Goal: Task Accomplishment & Management: Manage account settings

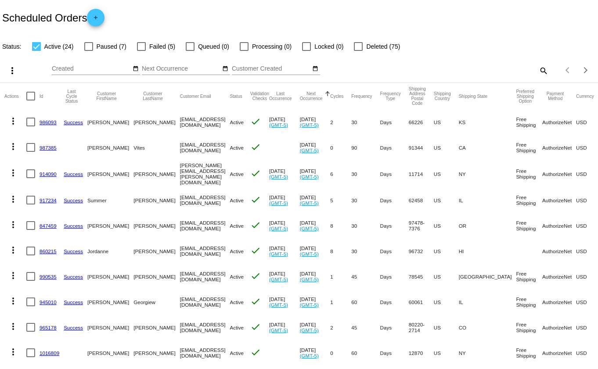
click at [538, 69] on mat-icon "search" at bounding box center [543, 71] width 11 height 14
click at [501, 68] on input "Search" at bounding box center [473, 68] width 149 height 7
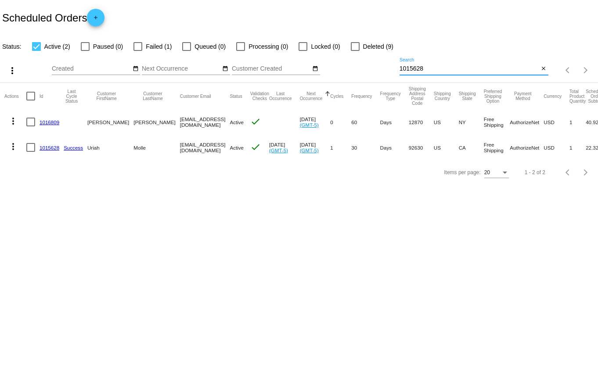
type input "1015628"
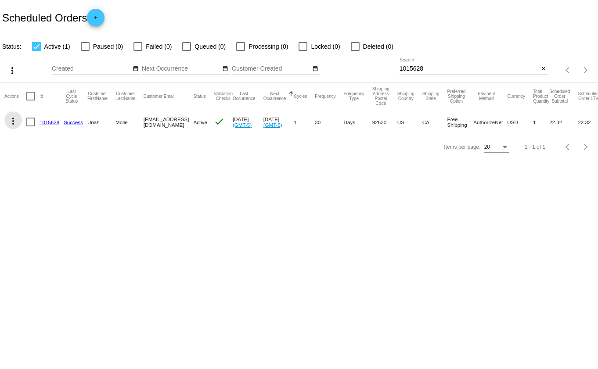
click at [14, 120] on mat-icon "more_vert" at bounding box center [13, 121] width 11 height 11
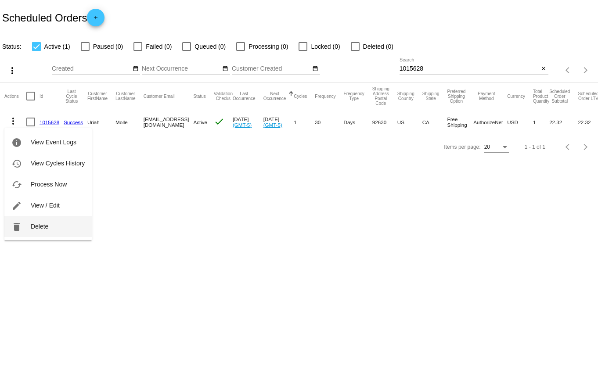
click at [34, 224] on span "Delete" at bounding box center [40, 226] width 18 height 7
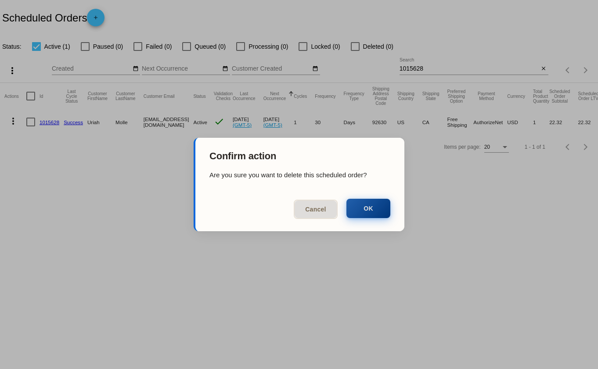
click at [365, 210] on button "OK" at bounding box center [368, 208] width 44 height 19
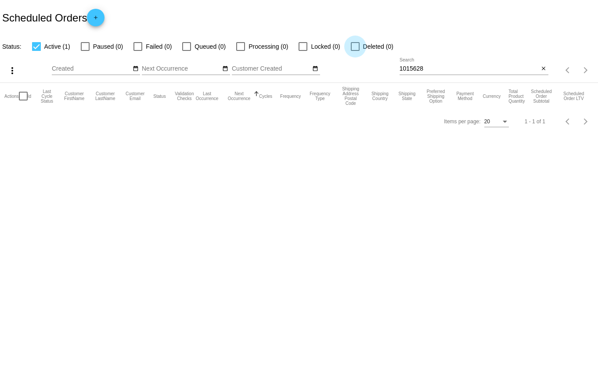
click at [354, 47] on div at bounding box center [355, 46] width 9 height 9
click at [355, 51] on input "Deleted (0)" at bounding box center [355, 51] width 0 height 0
checkbox input "true"
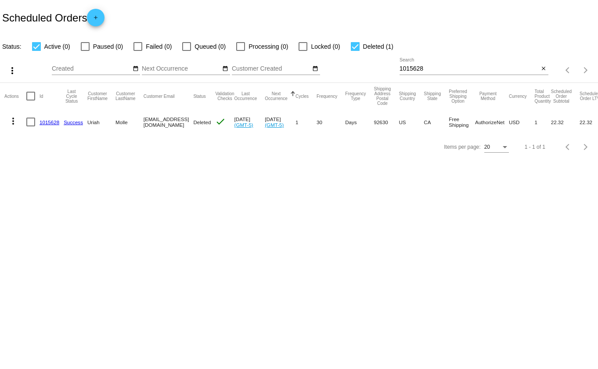
click at [36, 45] on div at bounding box center [36, 46] width 9 height 9
click at [36, 51] on input "Active (0)" at bounding box center [36, 51] width 0 height 0
click at [36, 46] on div at bounding box center [36, 46] width 9 height 9
click at [36, 51] on input "Active (0)" at bounding box center [36, 51] width 0 height 0
checkbox input "true"
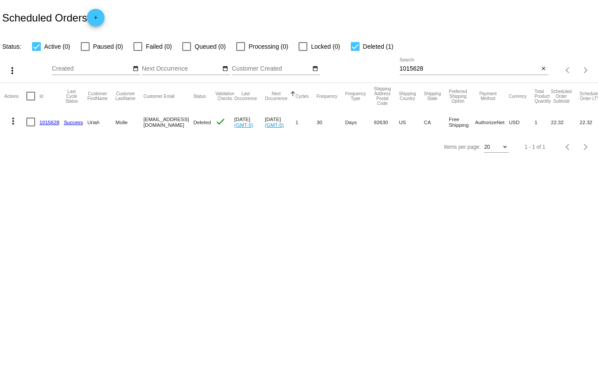
click at [354, 45] on app-dashboard-scheduled-orders "Scheduled Orders add Status: Active (0) Paused (0) Failed (0) Queued (0) Proces…" at bounding box center [299, 79] width 598 height 159
click at [352, 47] on div at bounding box center [355, 46] width 9 height 9
click at [355, 51] on input "Deleted (1)" at bounding box center [355, 51] width 0 height 0
checkbox input "false"
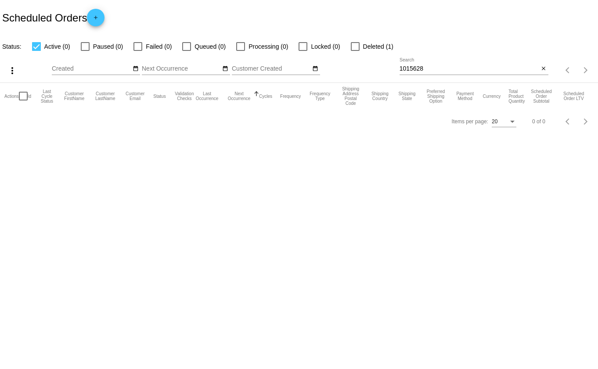
click at [431, 65] on div "1015628 Search" at bounding box center [469, 66] width 140 height 17
click at [418, 68] on input "1015628" at bounding box center [469, 68] width 140 height 7
paste input "Vites"
type input "Vites"
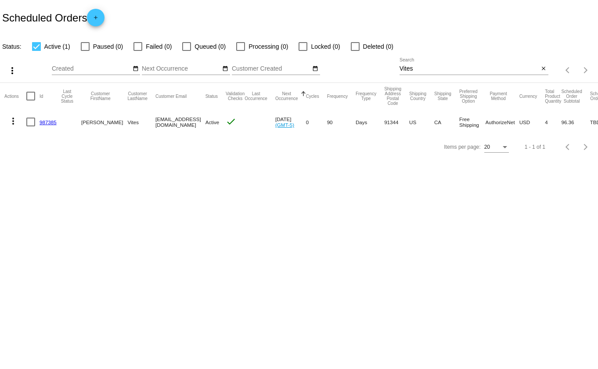
click at [49, 123] on link "987385" at bounding box center [48, 122] width 17 height 6
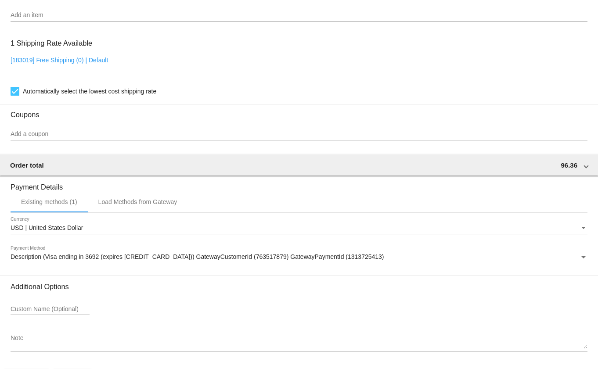
scroll to position [611, 0]
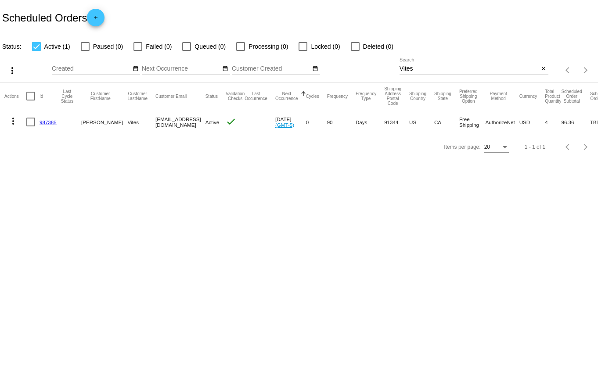
drag, startPoint x: 62, startPoint y: 122, endPoint x: 39, endPoint y: 123, distance: 23.7
click at [39, 123] on mat-row "more_vert 987385 [GEOGRAPHIC_DATA][PERSON_NAME] [EMAIL_ADDRESS][DOMAIN_NAME] Ac…" at bounding box center [311, 121] width 614 height 25
copy mat-row "987385"
click at [12, 120] on mat-icon "more_vert" at bounding box center [13, 121] width 11 height 11
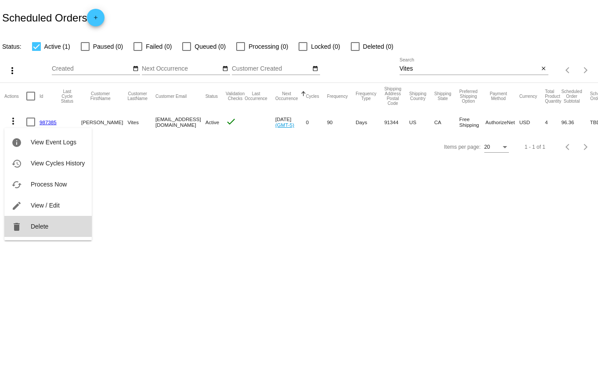
click at [42, 227] on span "Delete" at bounding box center [40, 226] width 18 height 7
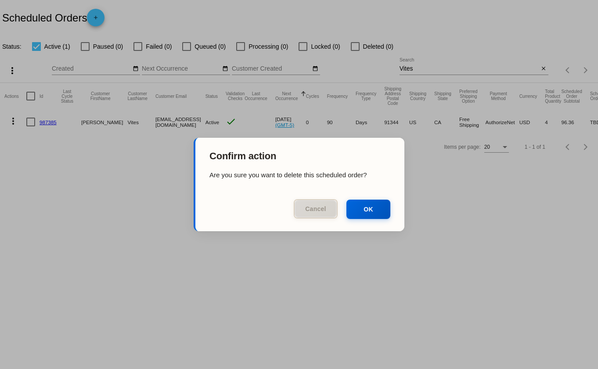
drag, startPoint x: 322, startPoint y: 213, endPoint x: 306, endPoint y: 211, distance: 16.0
click at [321, 213] on button "Cancel" at bounding box center [316, 208] width 44 height 19
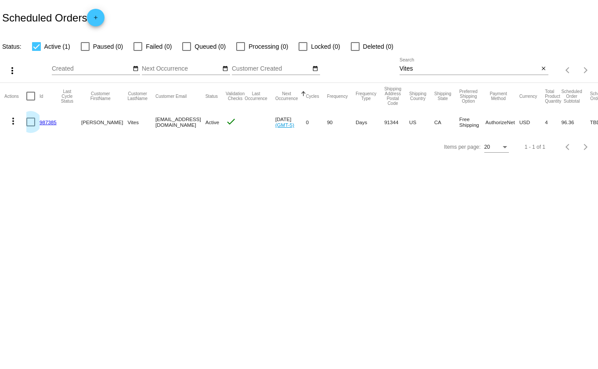
click at [31, 123] on div at bounding box center [30, 122] width 9 height 9
click at [31, 126] on input "checkbox" at bounding box center [30, 126] width 0 height 0
checkbox input "true"
click at [12, 121] on mat-icon "more_vert" at bounding box center [13, 121] width 11 height 11
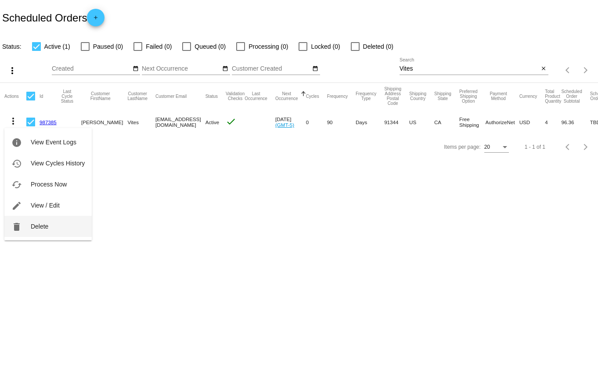
click at [39, 227] on span "Delete" at bounding box center [40, 226] width 18 height 7
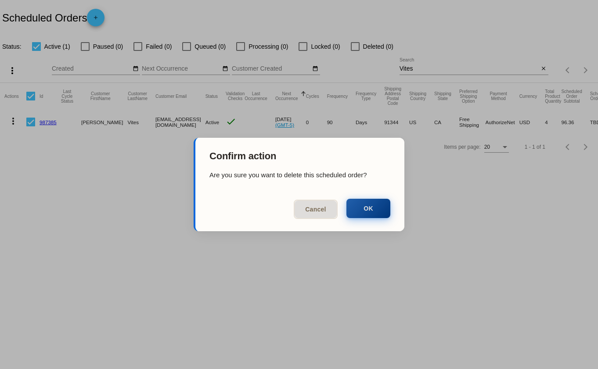
click at [375, 208] on button "OK" at bounding box center [368, 208] width 44 height 19
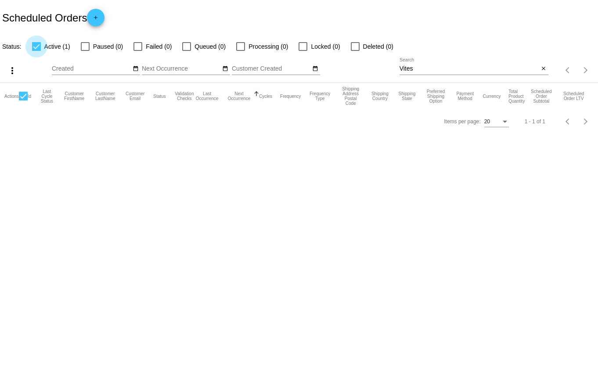
click at [38, 46] on div at bounding box center [36, 46] width 9 height 9
click at [36, 51] on input "Active (1)" at bounding box center [36, 51] width 0 height 0
checkbox input "false"
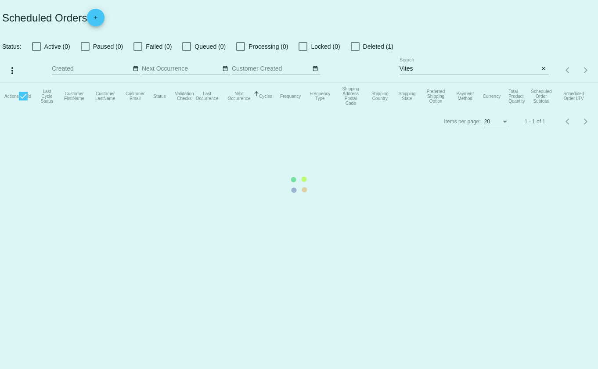
click at [353, 45] on app-dashboard-scheduled-orders "Scheduled Orders add Status: Active (0) Paused (0) Failed (0) Queued (0) Proces…" at bounding box center [299, 67] width 598 height 134
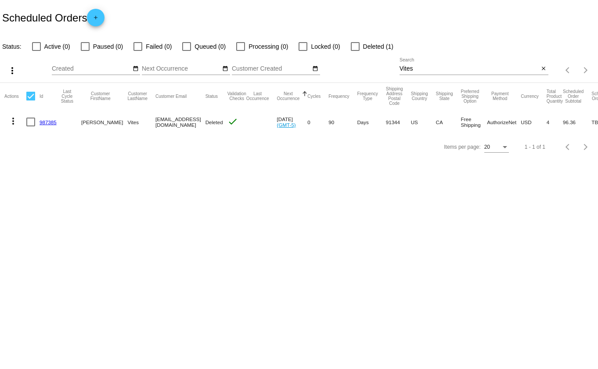
click at [356, 45] on div at bounding box center [355, 46] width 9 height 9
click at [355, 51] on input "Deleted (1)" at bounding box center [355, 51] width 0 height 0
checkbox input "true"
